Goal: Transaction & Acquisition: Purchase product/service

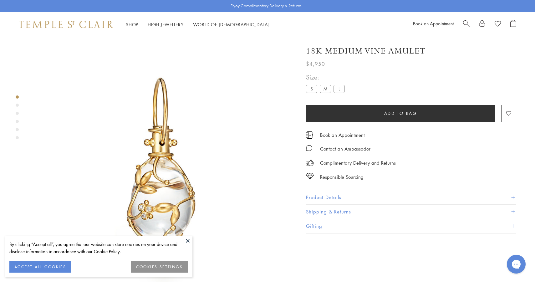
click at [466, 22] on span "Search" at bounding box center [466, 23] width 7 height 7
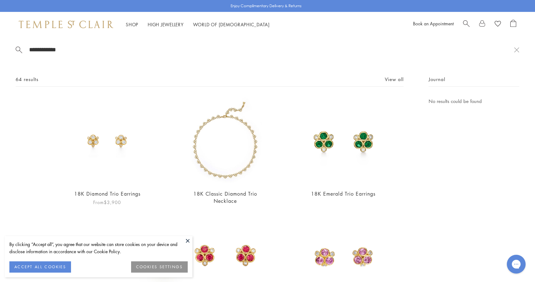
type input "**********"
click at [129, 128] on img at bounding box center [107, 140] width 87 height 87
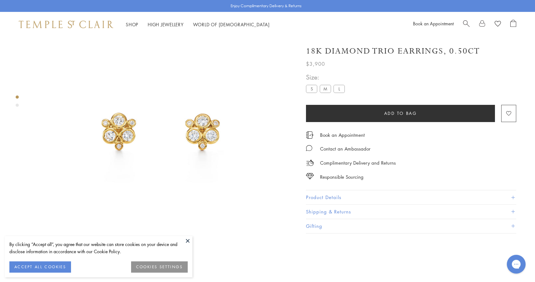
click at [325, 85] on label "M" at bounding box center [325, 89] width 11 height 8
click at [342, 90] on label "L" at bounding box center [339, 89] width 11 height 8
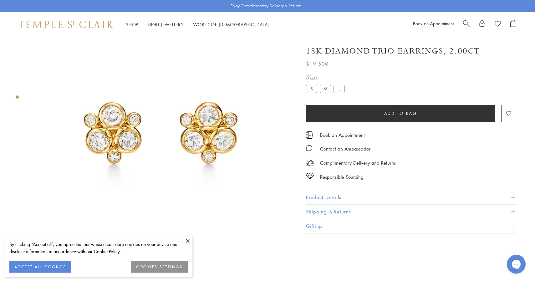
click at [330, 90] on label "M" at bounding box center [325, 89] width 11 height 8
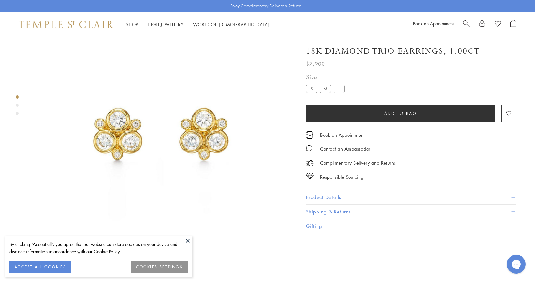
click at [342, 90] on label "L" at bounding box center [339, 89] width 11 height 8
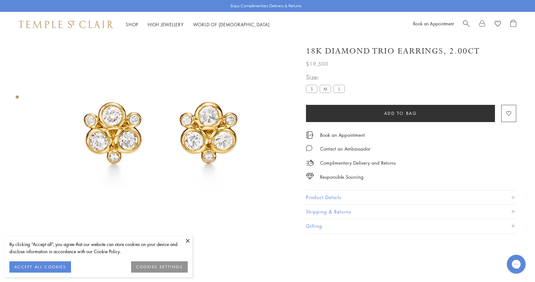
click at [332, 196] on button "Product Details" at bounding box center [411, 197] width 210 height 14
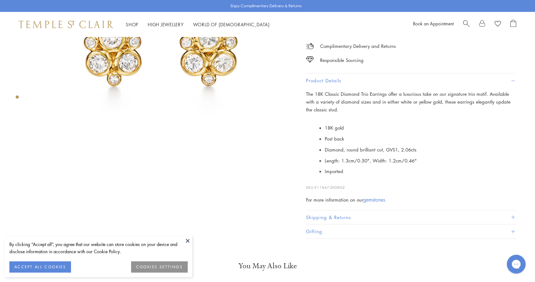
scroll to position [115, 0]
drag, startPoint x: 355, startPoint y: 186, endPoint x: 316, endPoint y: 186, distance: 39.1
click at [316, 186] on p "SKU: E11847-DIGRN2" at bounding box center [411, 184] width 210 height 12
copy p "E11847-DIGRN2"
click at [471, 61] on div "Responsible Sourcing" at bounding box center [411, 56] width 210 height 14
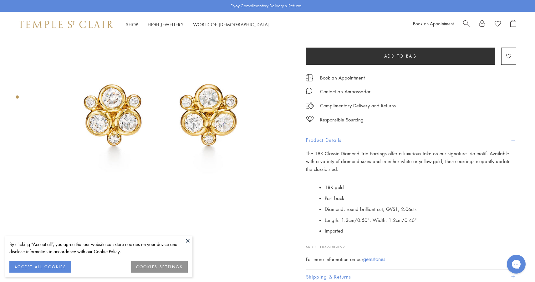
scroll to position [0, 0]
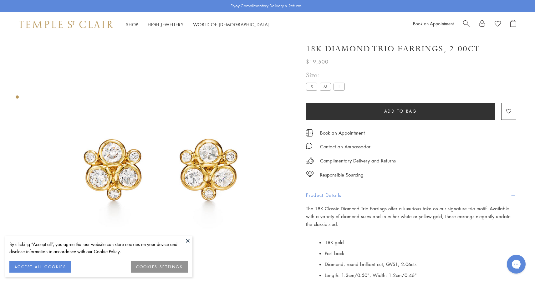
click at [328, 87] on label "M" at bounding box center [325, 87] width 11 height 8
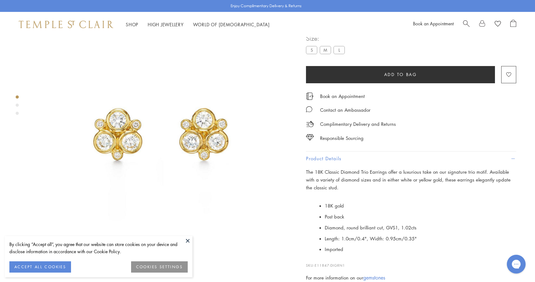
scroll to position [37, 0]
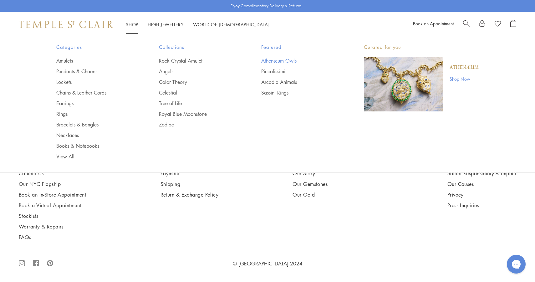
click at [276, 58] on link "Athenæum Owls" at bounding box center [300, 60] width 78 height 7
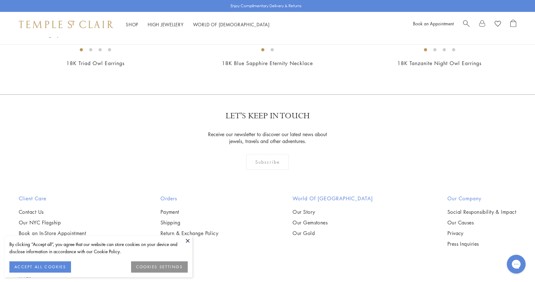
scroll to position [416, 0]
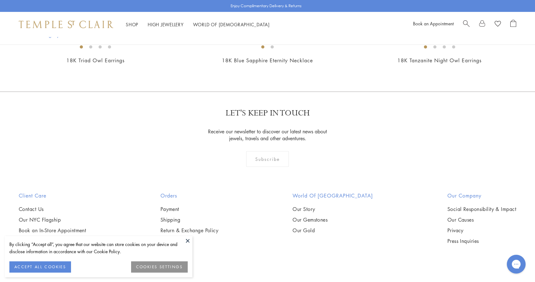
click at [0, 0] on img at bounding box center [0, 0] width 0 height 0
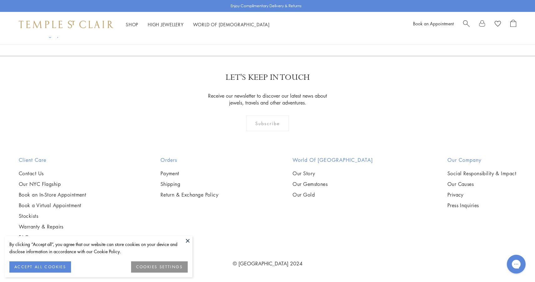
scroll to position [743, 0]
click at [0, 0] on img at bounding box center [0, 0] width 0 height 0
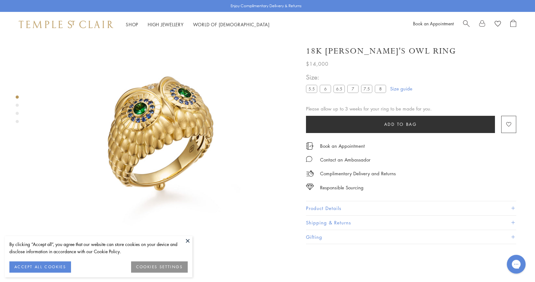
scroll to position [37, 0]
click at [485, 51] on div "18K [PERSON_NAME]'s Owl Ring" at bounding box center [411, 51] width 210 height 11
click at [343, 90] on label "6.5" at bounding box center [339, 89] width 11 height 8
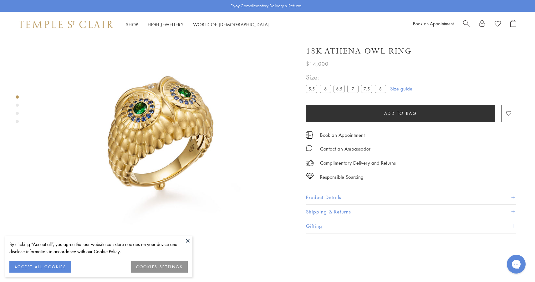
click at [493, 68] on div "**********" at bounding box center [411, 136] width 210 height 194
